Goal: Task Accomplishment & Management: Use online tool/utility

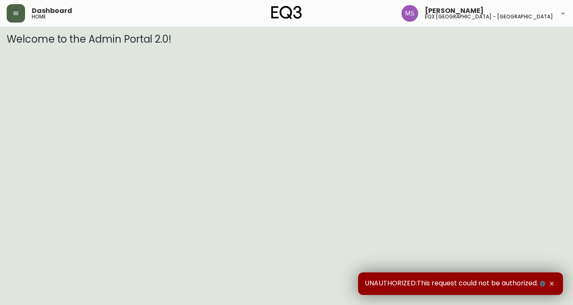
click at [18, 19] on button "button" at bounding box center [16, 13] width 18 height 18
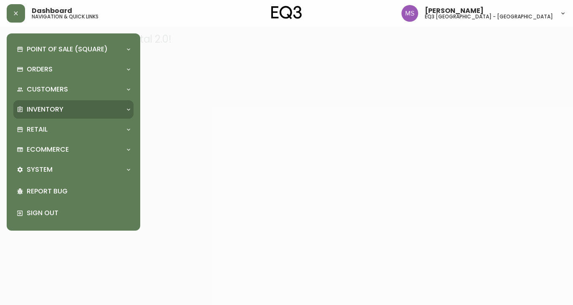
click at [58, 107] on p "Inventory" at bounding box center [45, 109] width 37 height 9
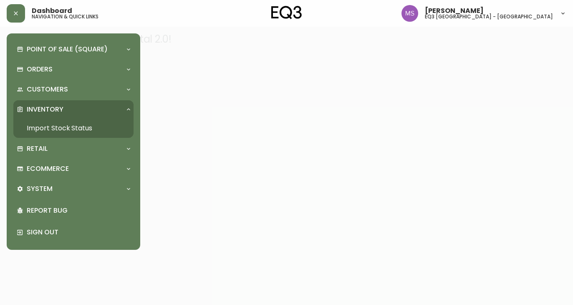
click at [58, 130] on link "Import Stock Status" at bounding box center [73, 128] width 120 height 19
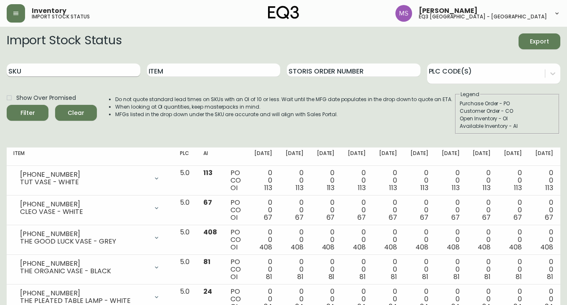
click at [59, 74] on input "SKU" at bounding box center [74, 69] width 134 height 13
paste input "[PHONE_NUMBER]"
click at [7, 105] on button "Filter" at bounding box center [28, 113] width 42 height 16
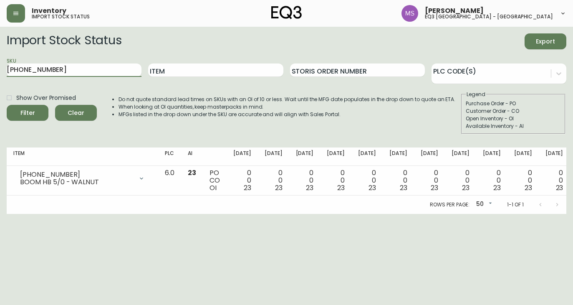
drag, startPoint x: 58, startPoint y: 71, endPoint x: 2, endPoint y: 68, distance: 56.9
click at [2, 68] on main "Import Stock Status Export SKU [PHONE_NUMBER] Item Storis Order Number PLC Code…" at bounding box center [286, 120] width 573 height 187
paste input "19"
click at [7, 105] on button "Filter" at bounding box center [28, 113] width 42 height 16
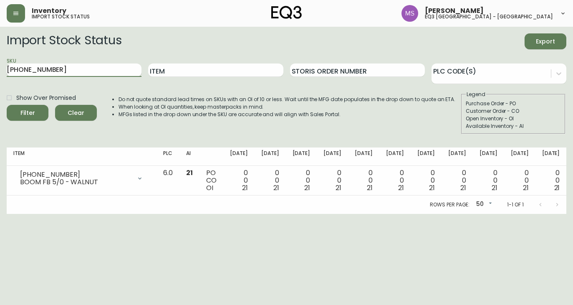
click at [73, 74] on input "[PHONE_NUMBER]" at bounding box center [74, 69] width 135 height 13
drag, startPoint x: 62, startPoint y: 73, endPoint x: -3, endPoint y: 70, distance: 65.2
click at [0, 70] on html "Inventory import stock status [PERSON_NAME] eq3 [GEOGRAPHIC_DATA] - st laurent …" at bounding box center [286, 107] width 573 height 214
paste input "2"
click at [7, 105] on button "Filter" at bounding box center [28, 113] width 42 height 16
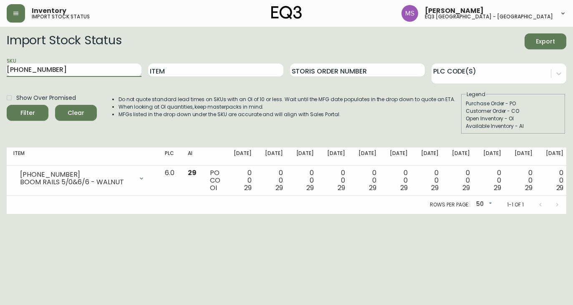
click at [75, 73] on input "[PHONE_NUMBER]" at bounding box center [74, 69] width 135 height 13
click at [7, 105] on button "Filter" at bounding box center [28, 113] width 42 height 16
drag, startPoint x: 62, startPoint y: 66, endPoint x: -14, endPoint y: 79, distance: 77.1
click at [0, 79] on html "Inventory import stock status [PERSON_NAME] eq3 [GEOGRAPHIC_DATA] - st laurent …" at bounding box center [286, 107] width 573 height 214
click at [7, 105] on button "Filter" at bounding box center [28, 113] width 42 height 16
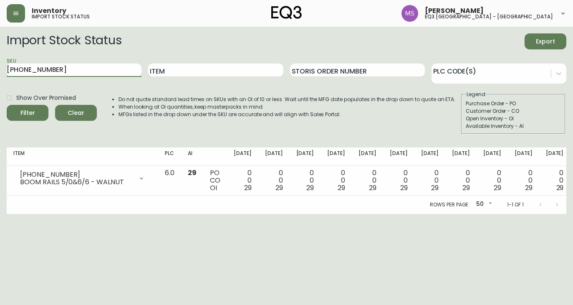
click at [7, 105] on button "Filter" at bounding box center [28, 113] width 42 height 16
click at [67, 66] on input "[PHONE_NUMBER]" at bounding box center [74, 69] width 135 height 13
drag, startPoint x: 57, startPoint y: 71, endPoint x: 5, endPoint y: 71, distance: 52.2
click at [5, 71] on main "Import Stock Status Export SKU [PHONE_NUMBER] Item Storis Order Number PLC Code…" at bounding box center [286, 120] width 573 height 187
paste input "2"
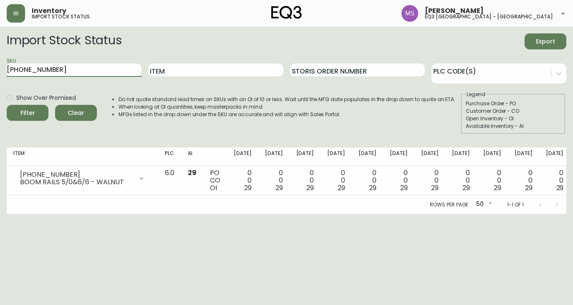
type input "[PHONE_NUMBER]"
click at [7, 105] on button "Filter" at bounding box center [28, 113] width 42 height 16
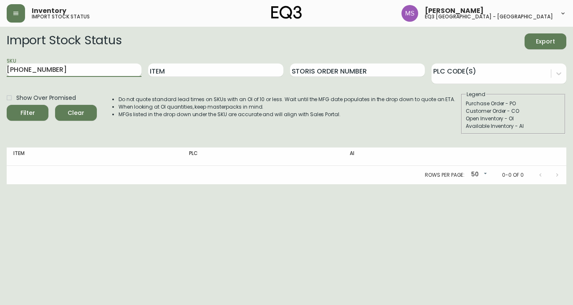
click at [59, 73] on input "[PHONE_NUMBER]" at bounding box center [74, 69] width 135 height 13
click at [7, 105] on button "Filter" at bounding box center [28, 113] width 42 height 16
click at [74, 74] on input "[PHONE_NUMBER]" at bounding box center [74, 69] width 135 height 13
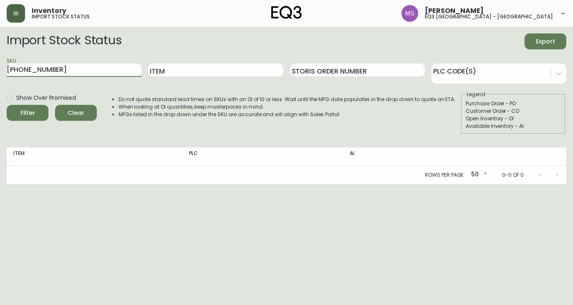
click at [16, 14] on icon "button" at bounding box center [16, 13] width 7 height 7
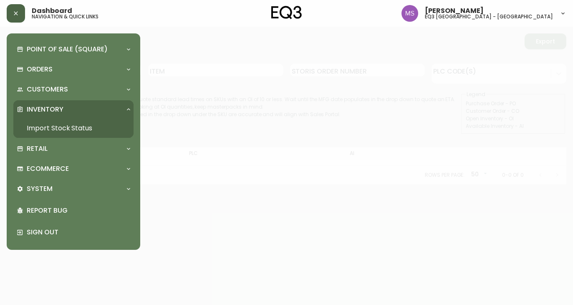
click at [47, 130] on link "Import Stock Status" at bounding box center [73, 128] width 120 height 19
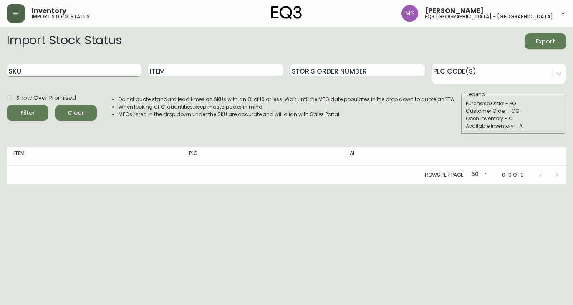
click at [56, 72] on input "SKU" at bounding box center [74, 69] width 135 height 13
paste input "[PHONE_NUMBER]"
click at [7, 105] on button "Filter" at bounding box center [28, 113] width 42 height 16
type input "6"
type input "[PHONE_NUMBER]"
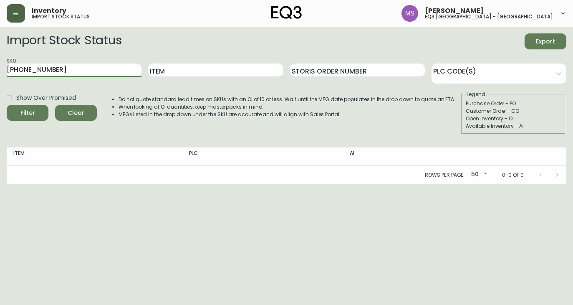
click at [7, 105] on button "Filter" at bounding box center [28, 113] width 42 height 16
